Goal: Transaction & Acquisition: Purchase product/service

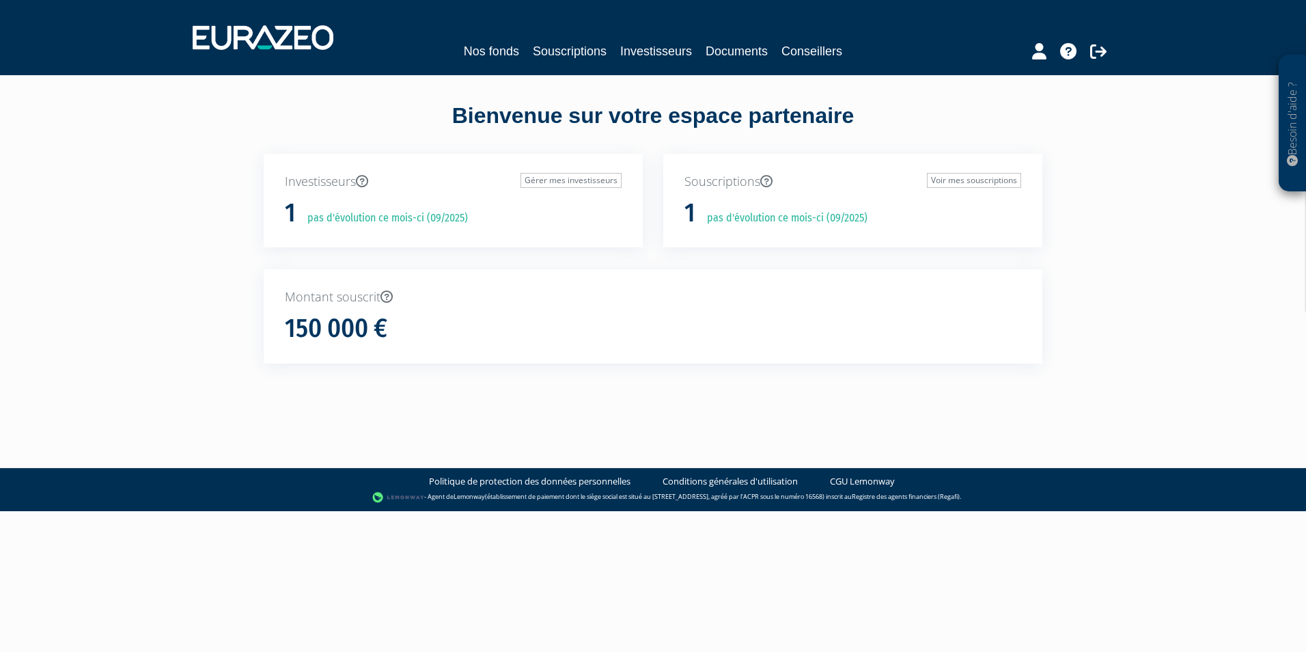
click at [326, 182] on p "Investisseurs Gérer mes investisseurs" at bounding box center [453, 182] width 337 height 18
click at [555, 48] on link "Souscriptions" at bounding box center [570, 51] width 74 height 19
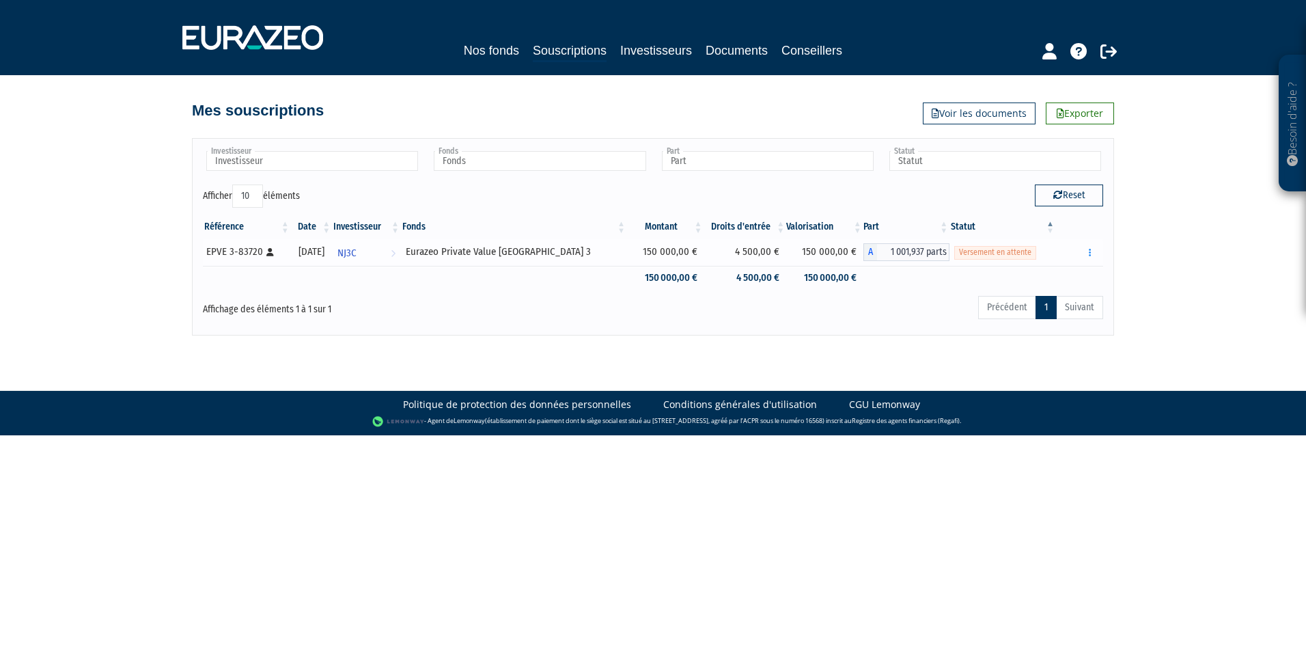
click at [984, 255] on span "Versement en attente" at bounding box center [995, 252] width 82 height 13
click at [1089, 257] on button "button" at bounding box center [1090, 252] width 16 height 17
click at [1038, 305] on link "Réaliser le versement" at bounding box center [1044, 302] width 102 height 23
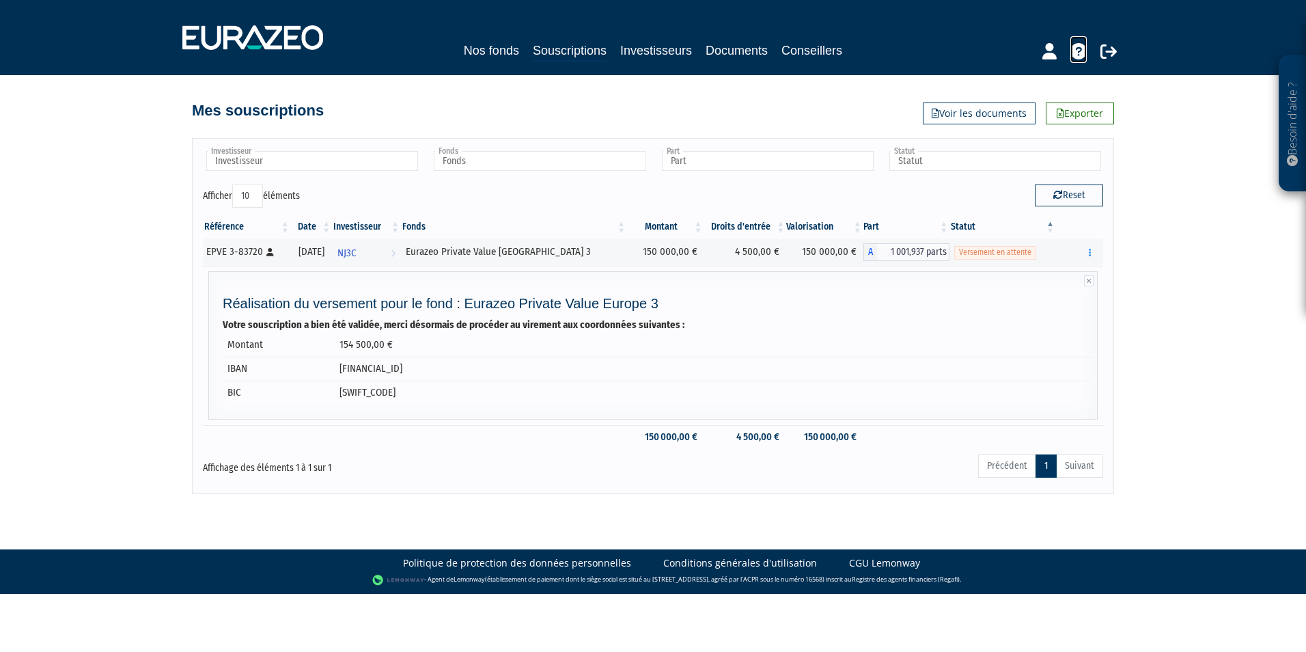
click at [1081, 58] on icon at bounding box center [1079, 51] width 16 height 16
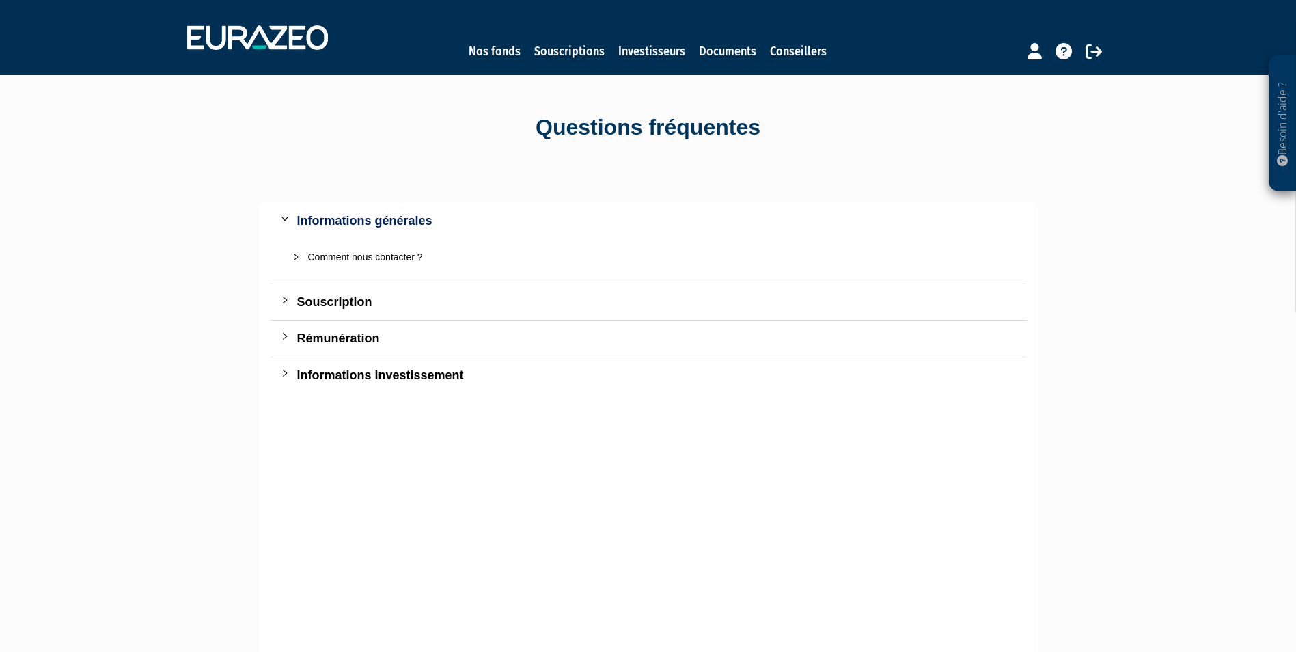
click at [340, 299] on div "Souscription" at bounding box center [656, 301] width 719 height 19
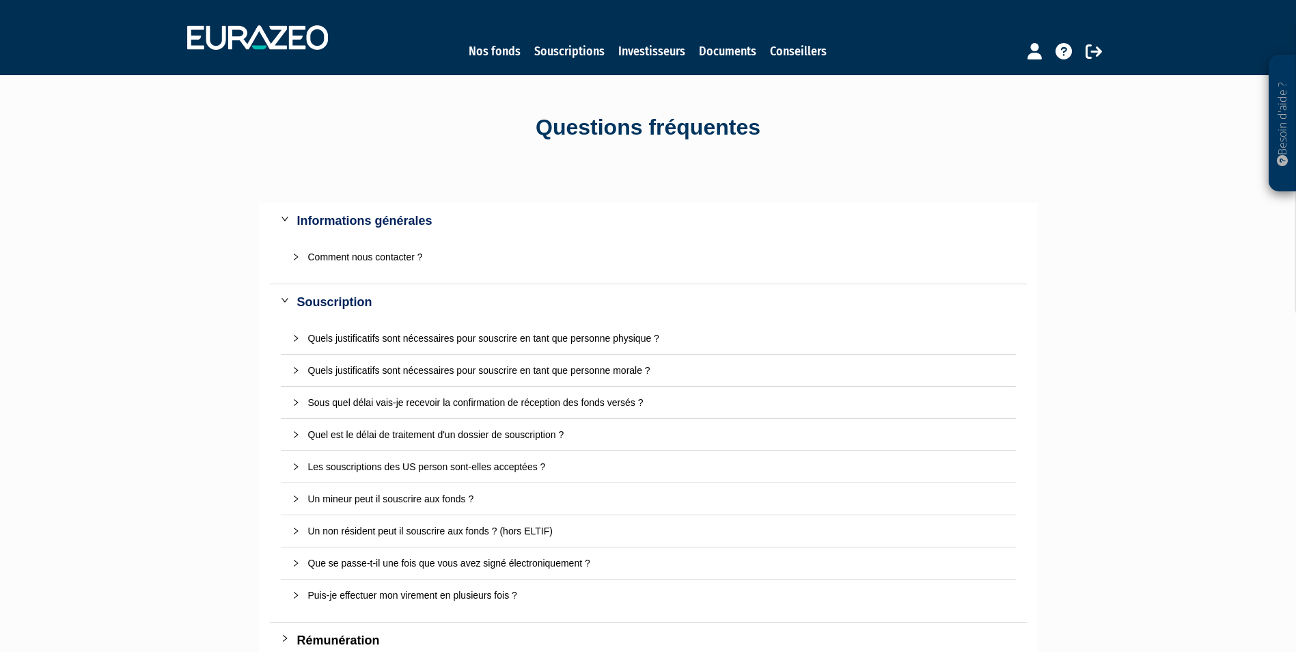
click at [533, 403] on div "Sous quel délai vais-je recevoir la confirmation de réception des fonds versés ?" at bounding box center [656, 402] width 697 height 15
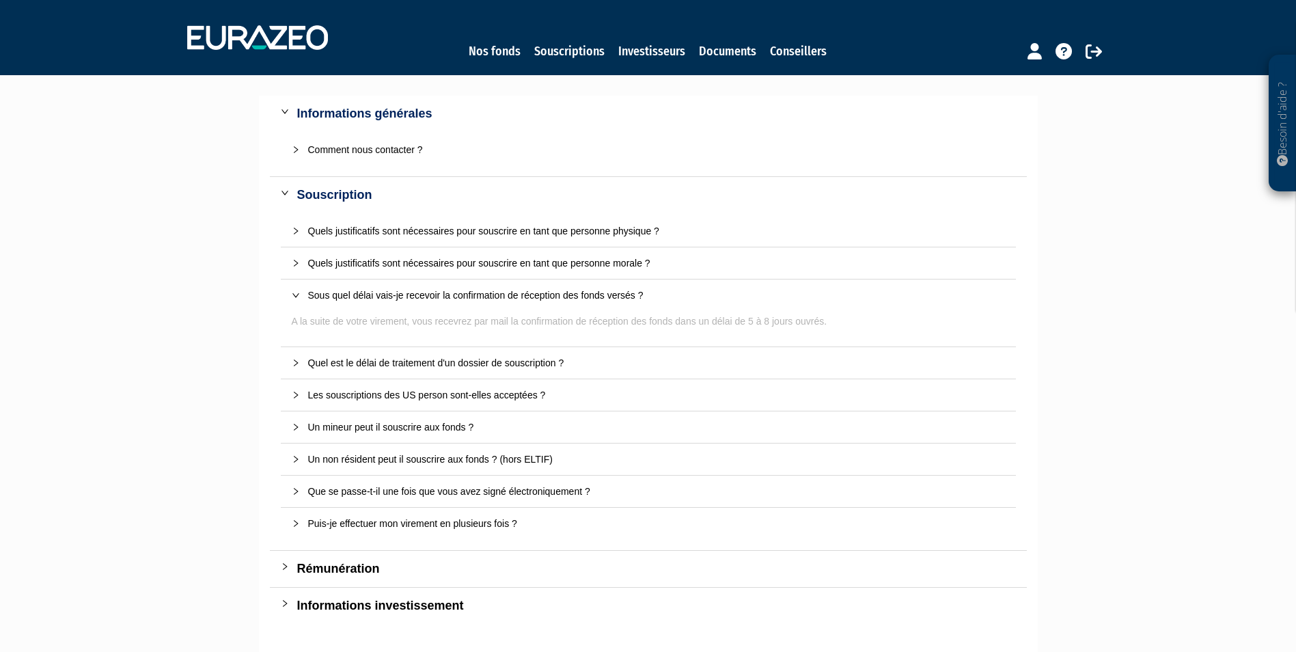
scroll to position [137, 0]
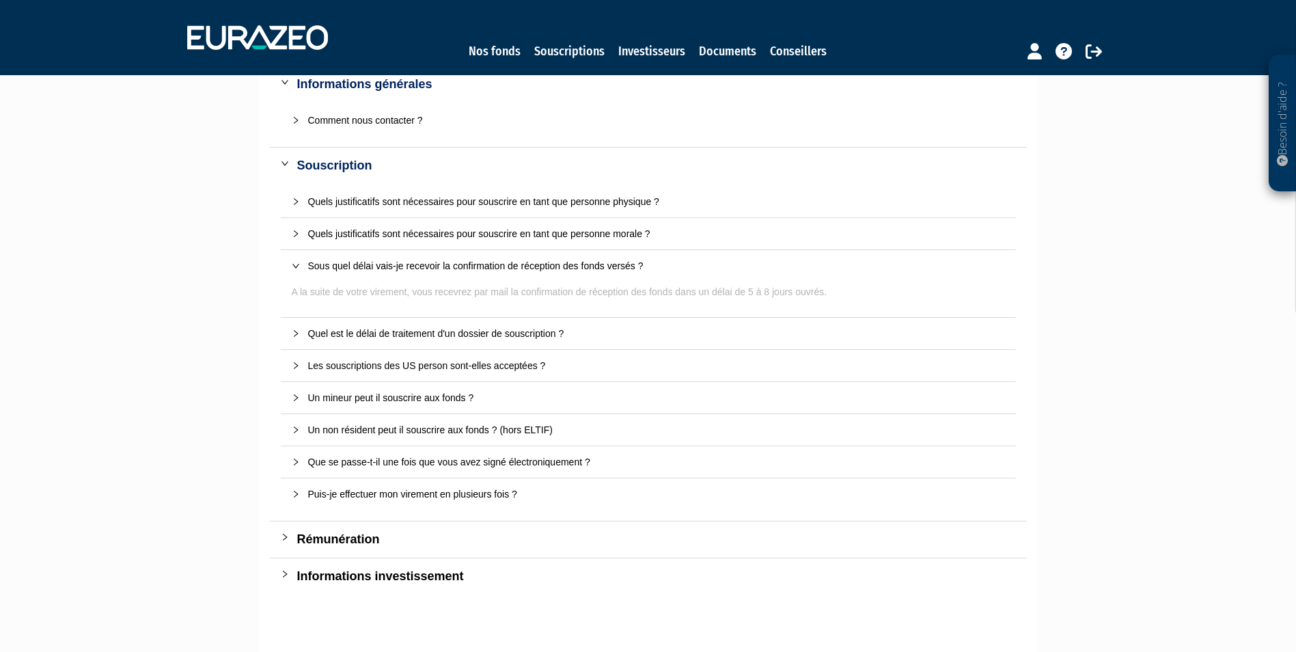
click at [398, 117] on div "Comment nous contacter ?" at bounding box center [656, 120] width 697 height 15
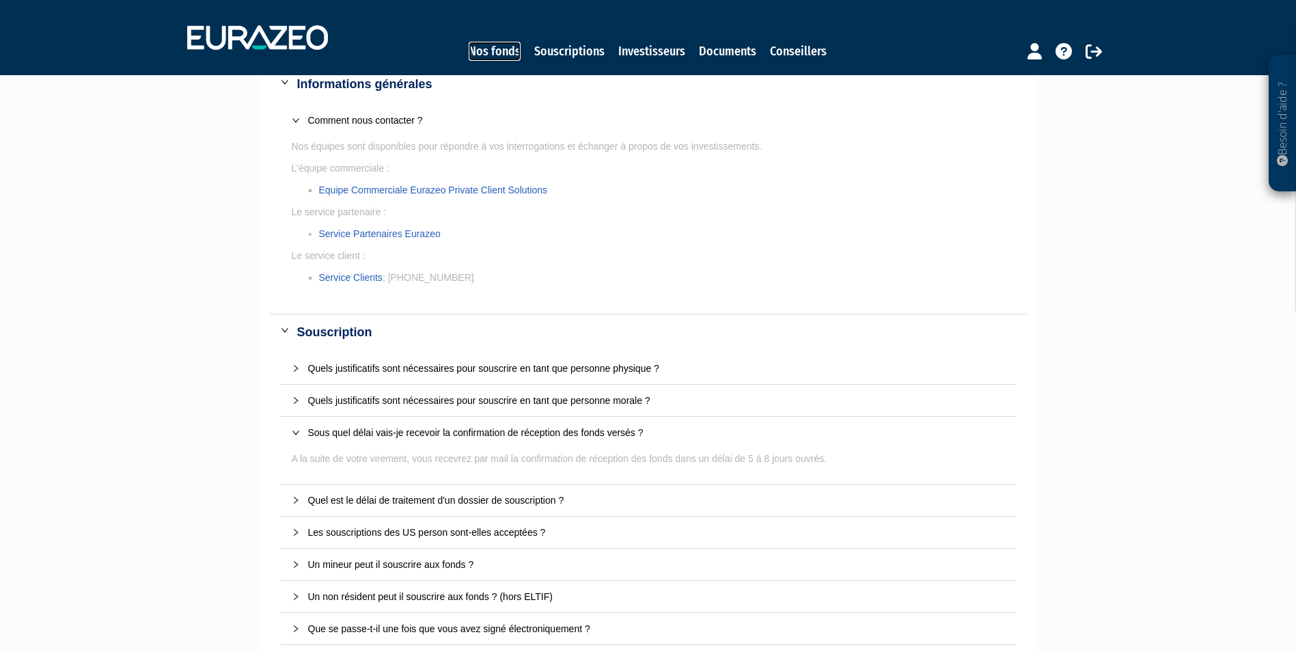
click at [508, 50] on link "Nos fonds" at bounding box center [495, 51] width 52 height 19
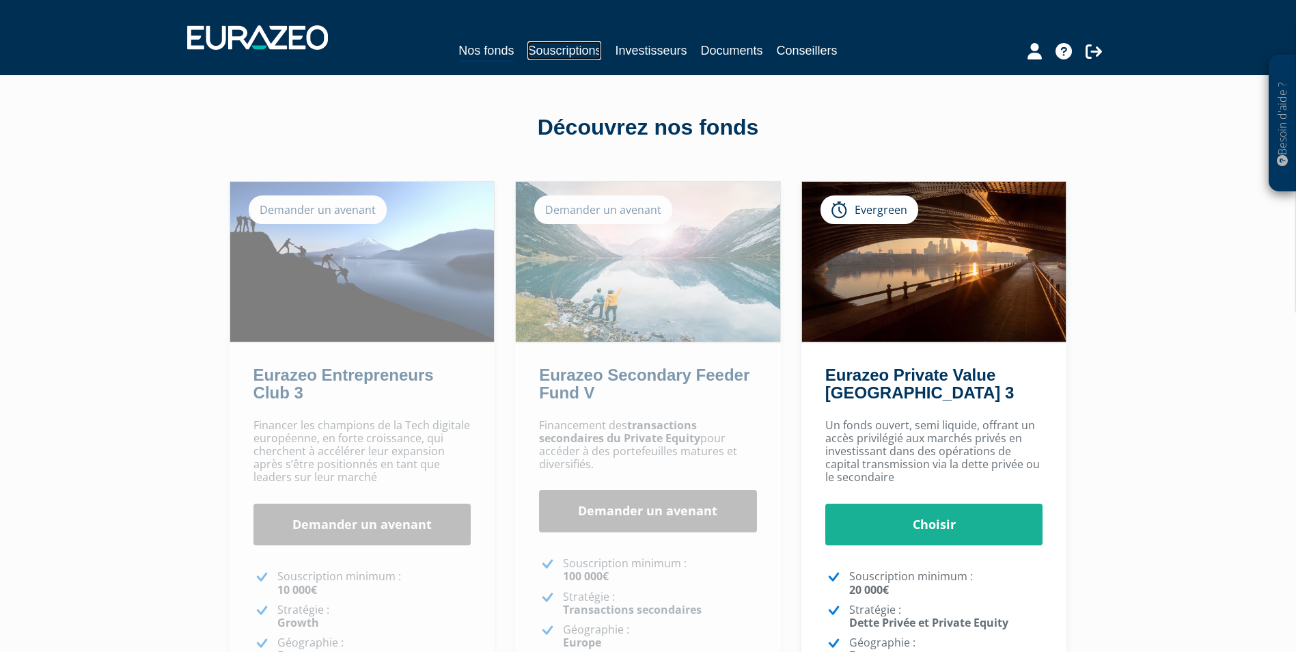
click at [569, 50] on link "Souscriptions" at bounding box center [564, 50] width 74 height 19
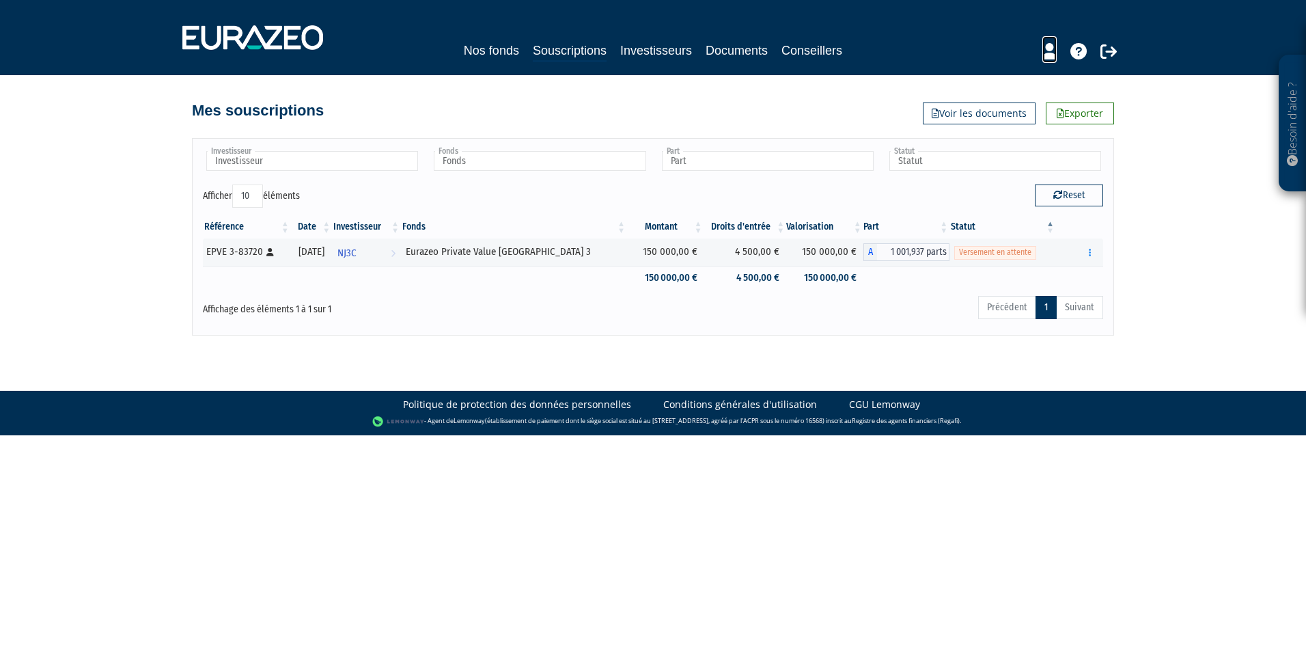
click at [1053, 49] on icon at bounding box center [1049, 51] width 14 height 16
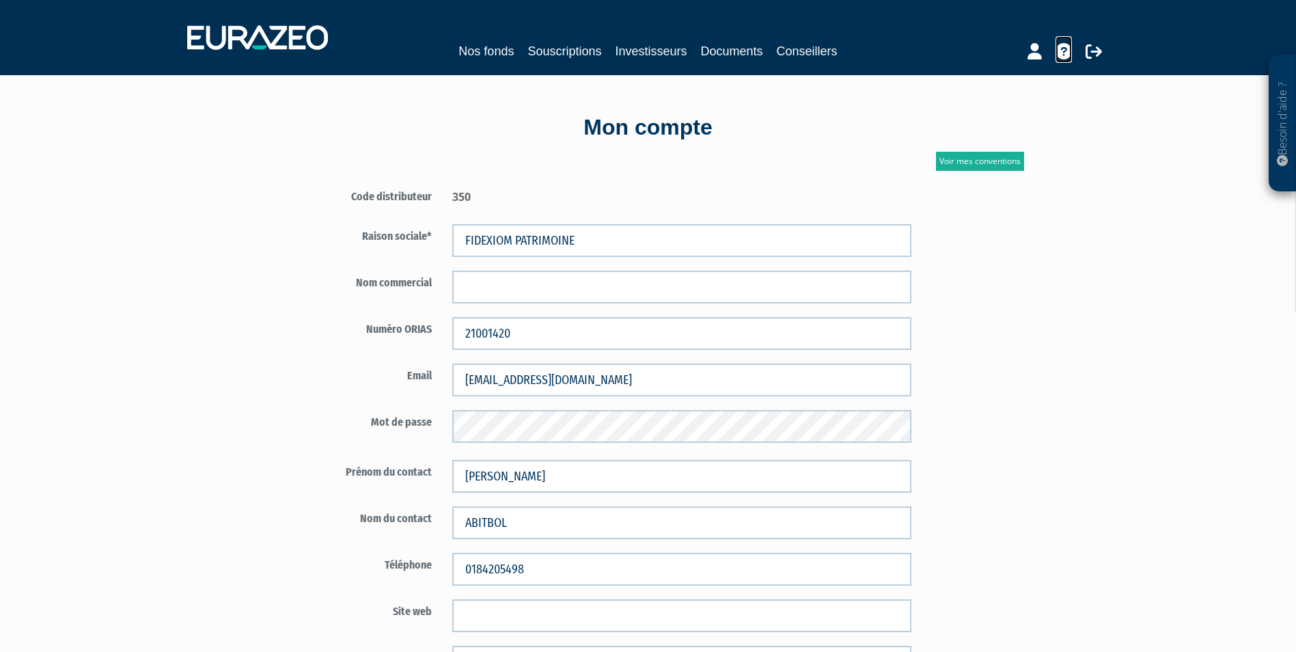
click at [1066, 55] on icon at bounding box center [1063, 51] width 16 height 16
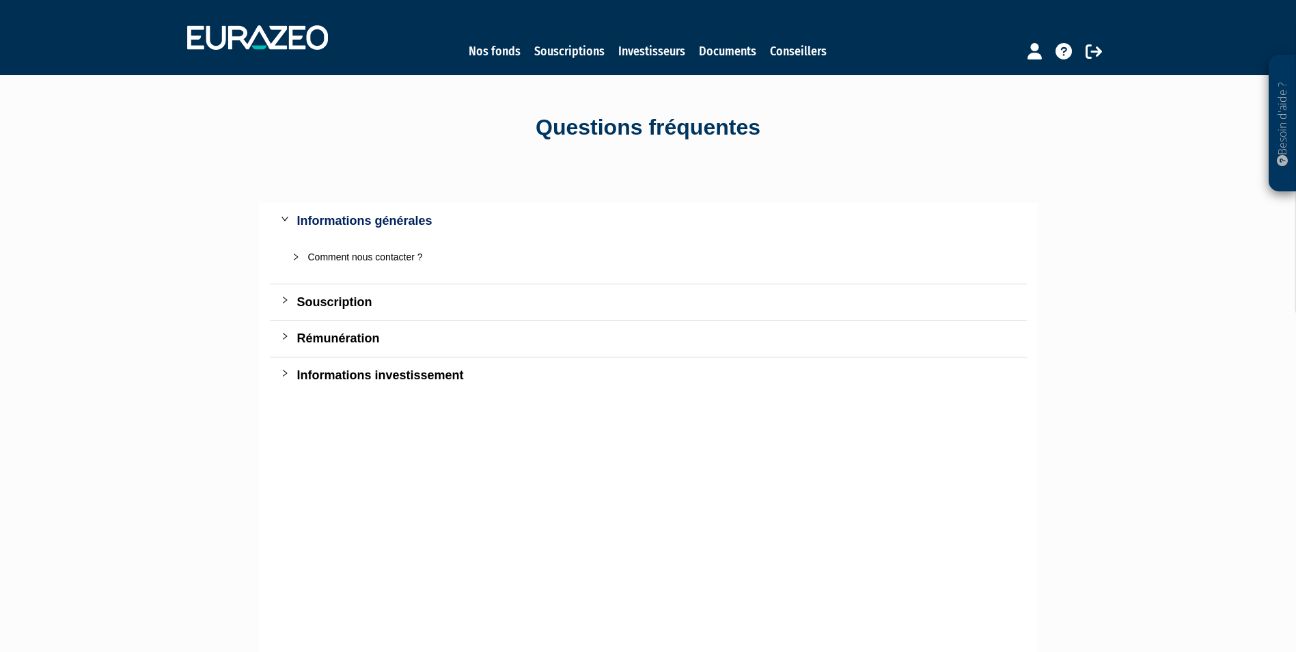
click at [397, 258] on div "Comment nous contacter ?" at bounding box center [656, 256] width 697 height 15
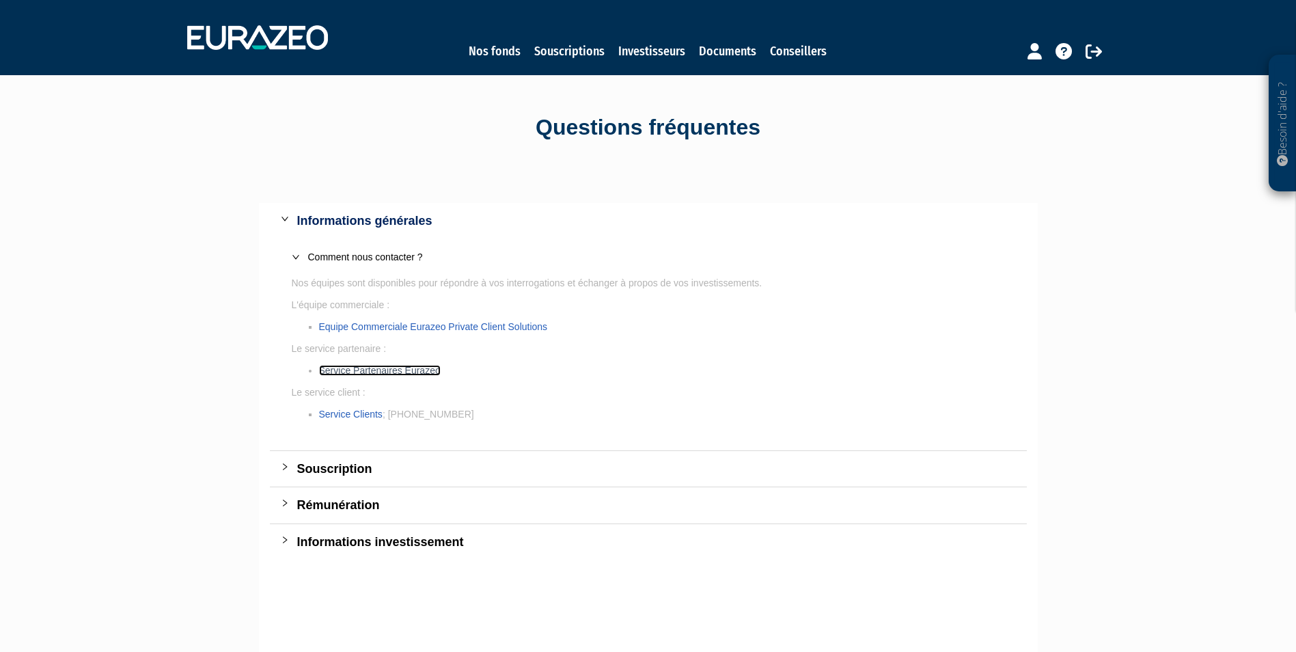
click at [437, 371] on link "Service Partenaires Eurazeo" at bounding box center [380, 370] width 122 height 11
click at [327, 467] on div "Souscription" at bounding box center [656, 468] width 719 height 19
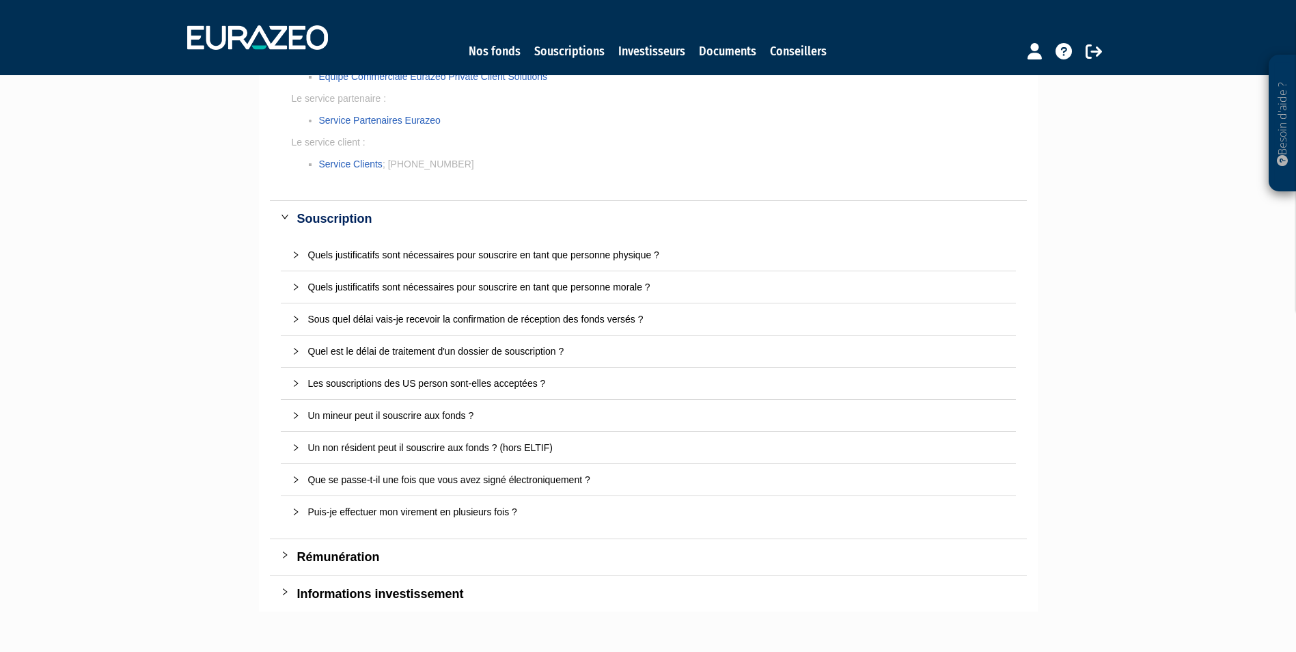
scroll to position [333, 0]
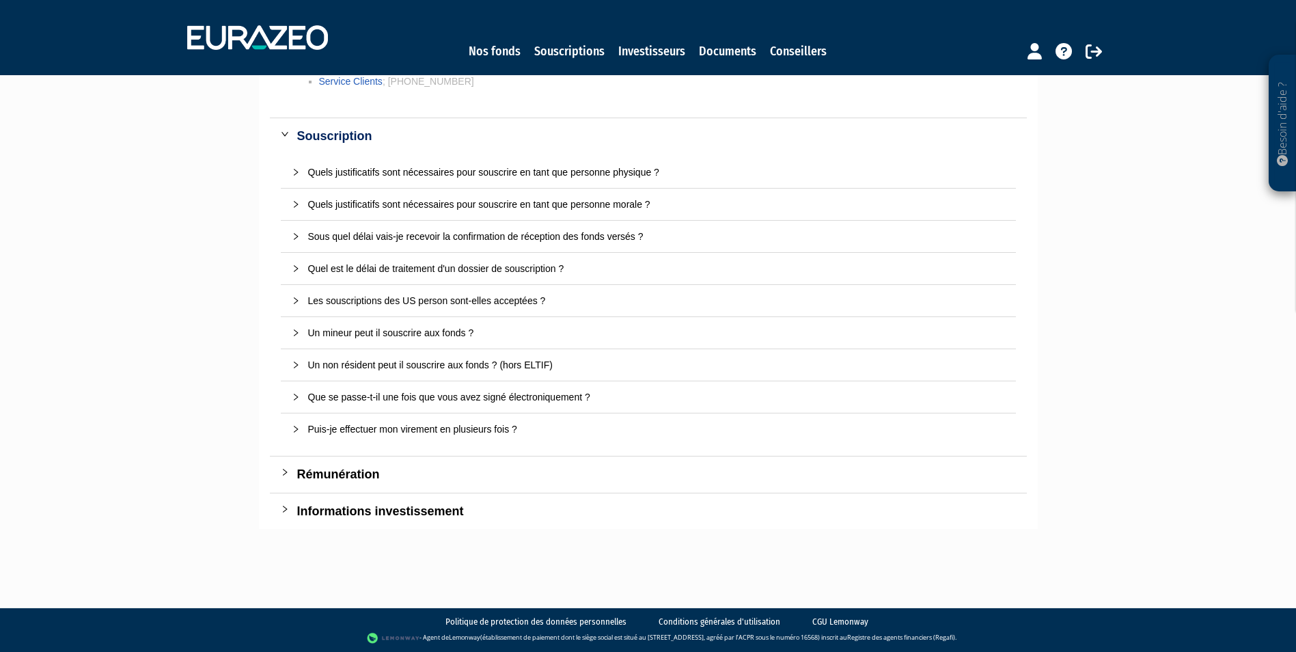
click at [327, 467] on div "Rémunération" at bounding box center [656, 474] width 719 height 19
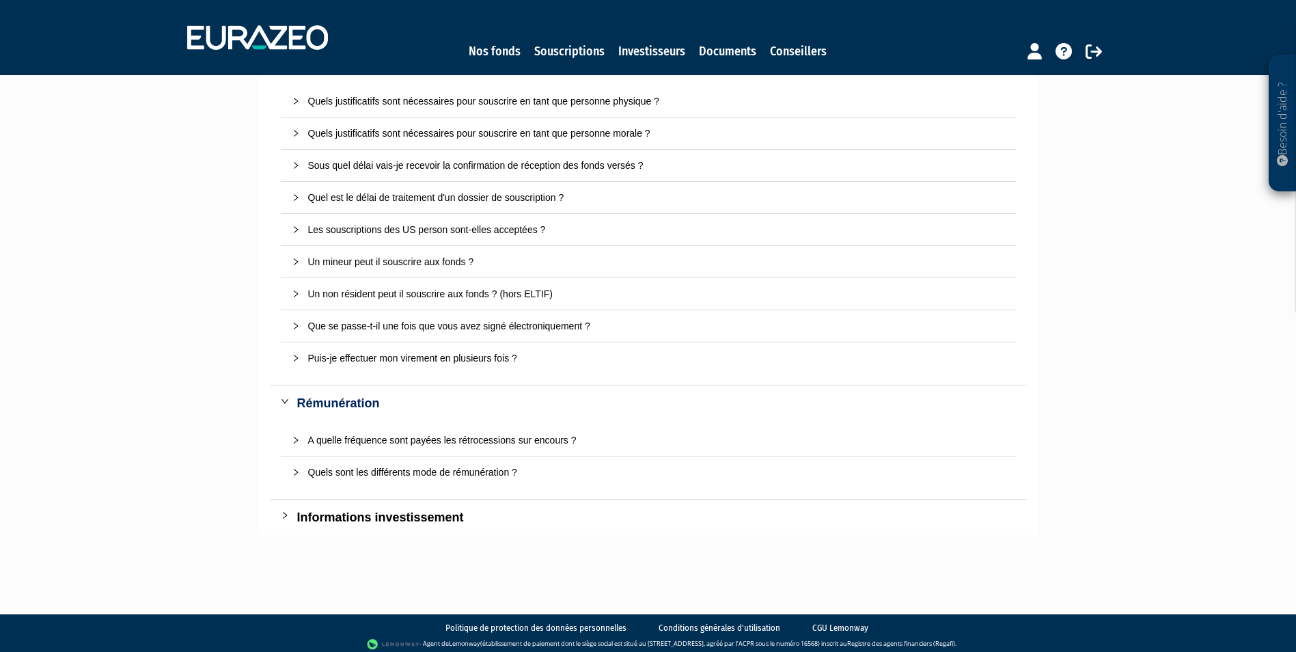
scroll to position [410, 0]
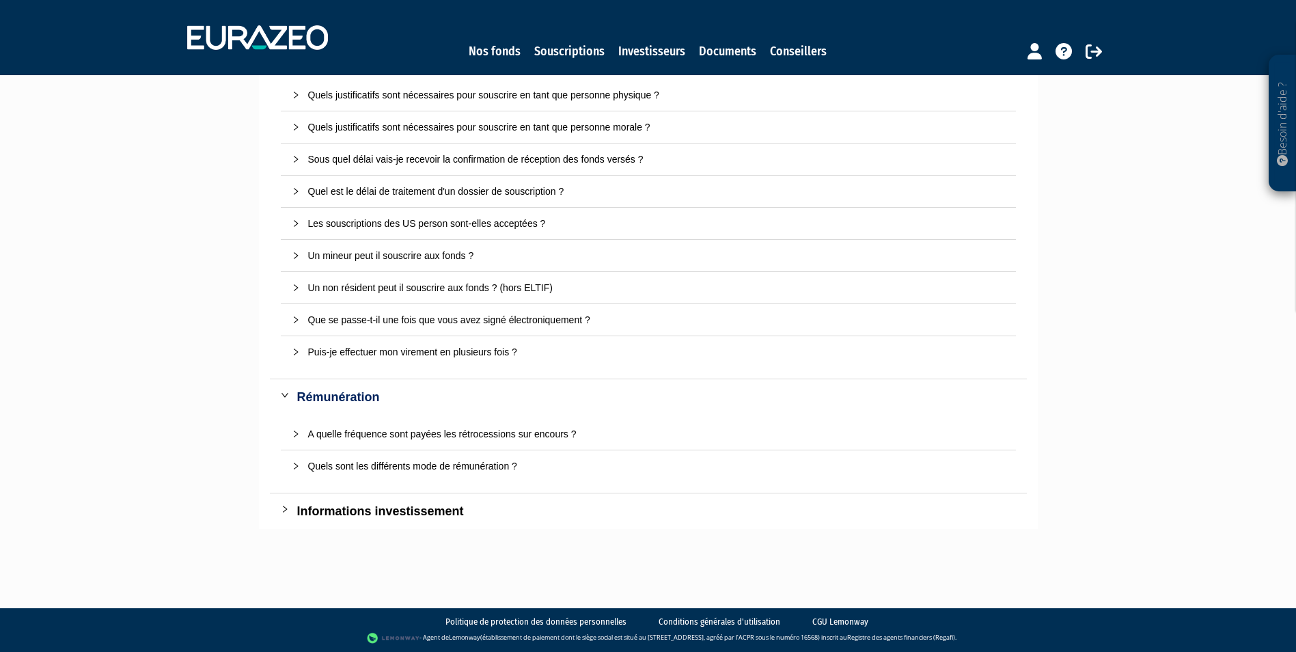
click at [365, 510] on div "Informations investissement" at bounding box center [656, 510] width 719 height 19
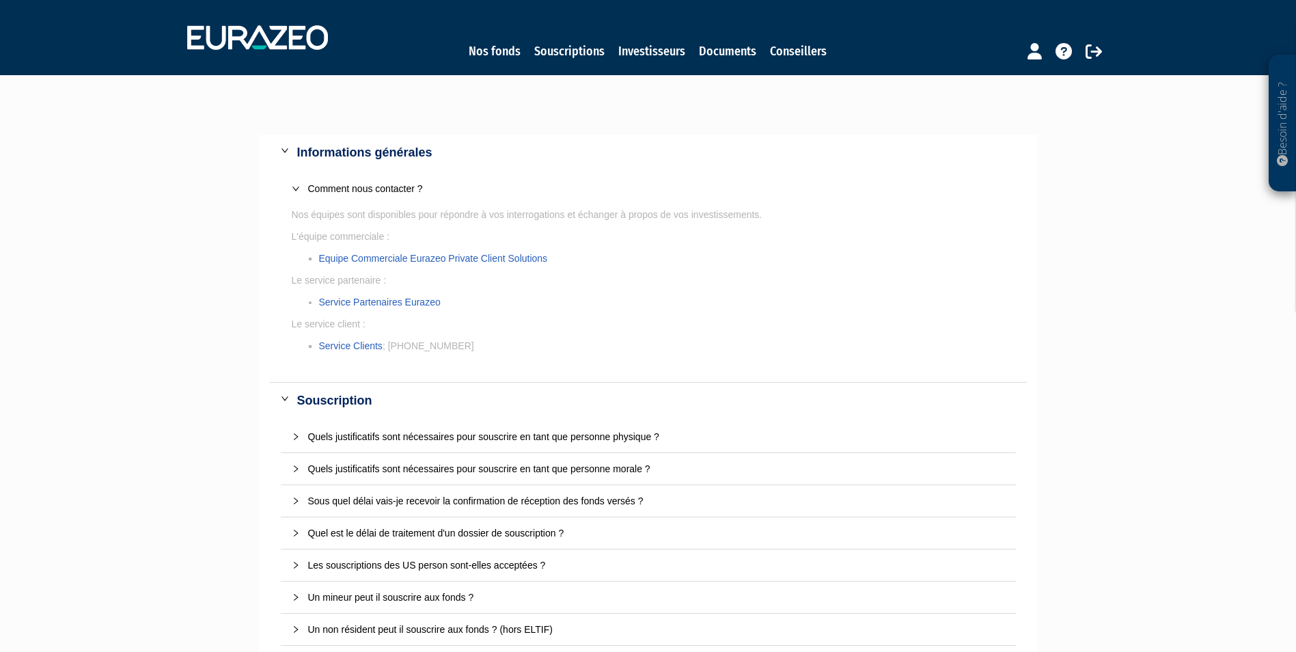
scroll to position [0, 0]
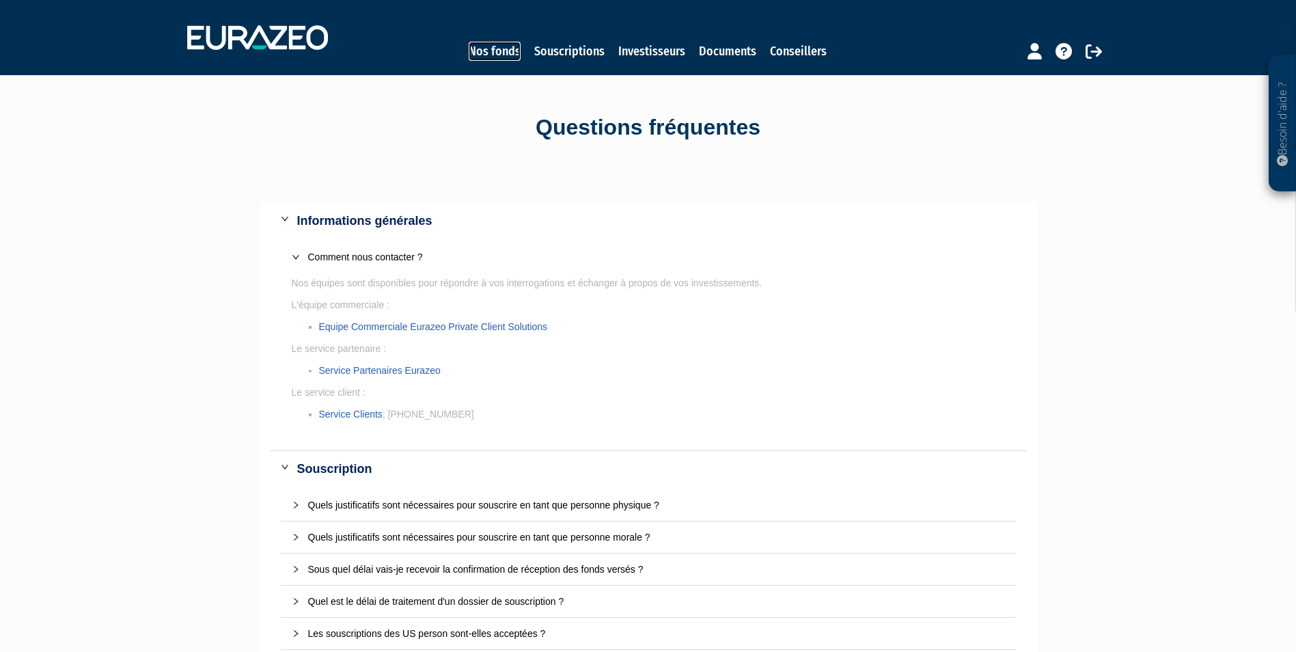
click at [503, 55] on link "Nos fonds" at bounding box center [495, 51] width 52 height 19
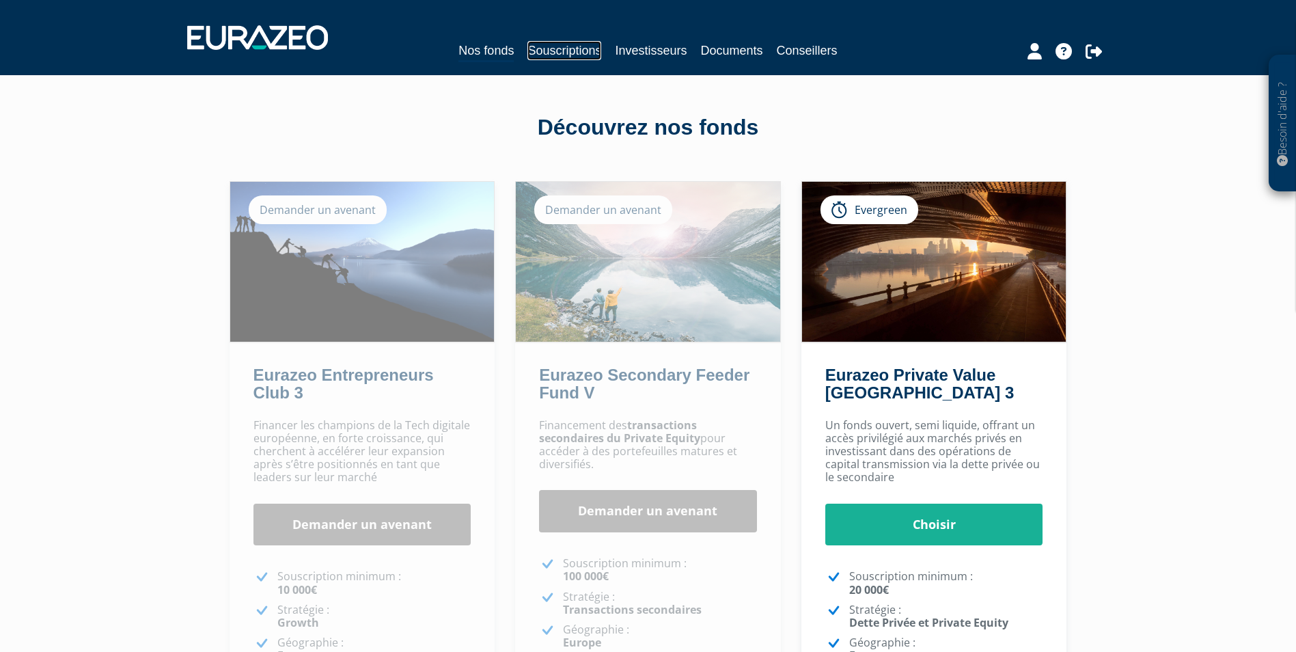
click at [557, 55] on link "Souscriptions" at bounding box center [564, 50] width 74 height 19
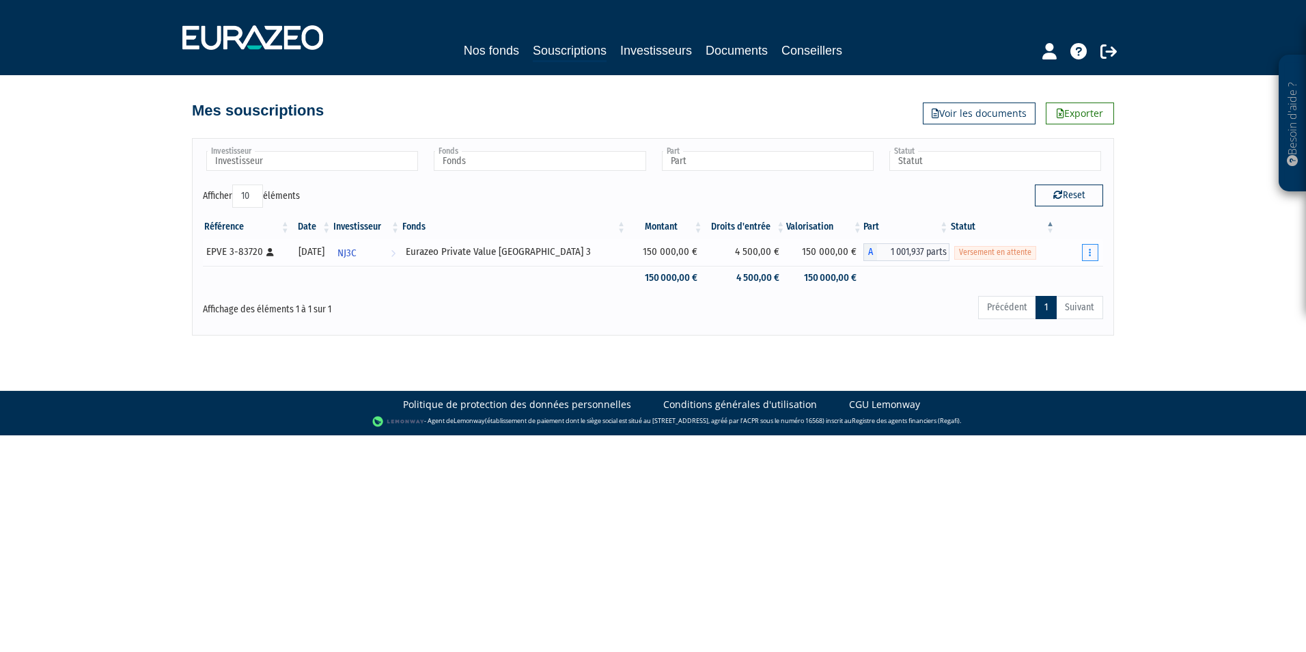
click at [1091, 255] on icon "button" at bounding box center [1090, 252] width 2 height 9
click at [1093, 253] on button "button" at bounding box center [1090, 252] width 16 height 17
click at [1046, 298] on link "Réaliser le versement" at bounding box center [1044, 302] width 102 height 23
